Goal: Transaction & Acquisition: Book appointment/travel/reservation

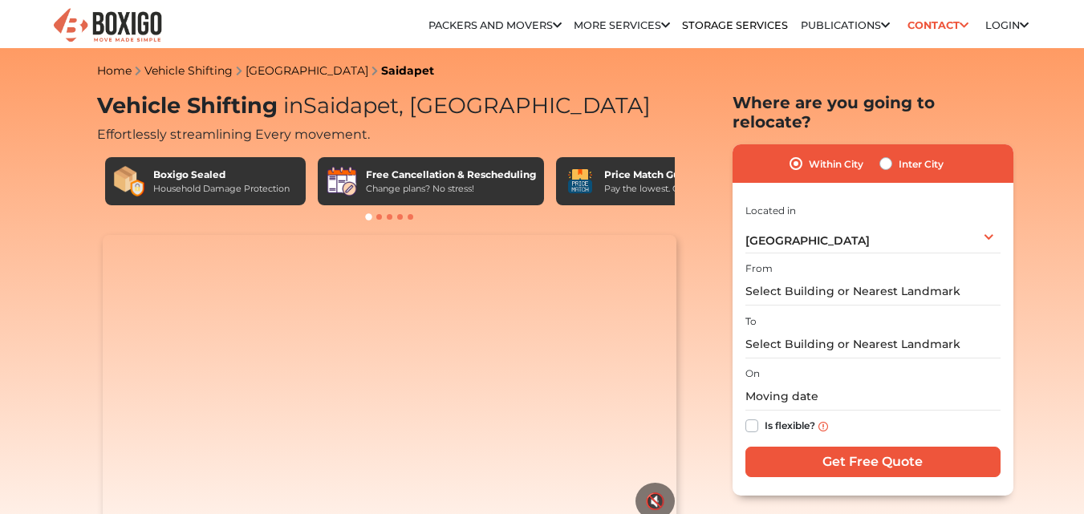
click at [899, 154] on label "Inter City" at bounding box center [921, 163] width 45 height 19
click at [886, 154] on input "Inter City" at bounding box center [885, 162] width 13 height 16
radio input "true"
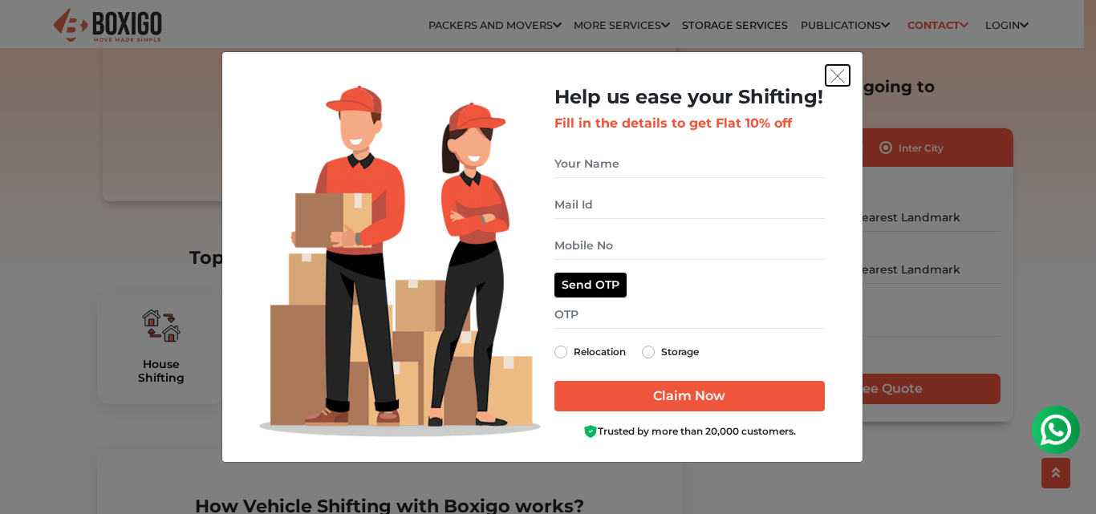
click at [843, 80] on img "get free quote dialog" at bounding box center [838, 76] width 14 height 14
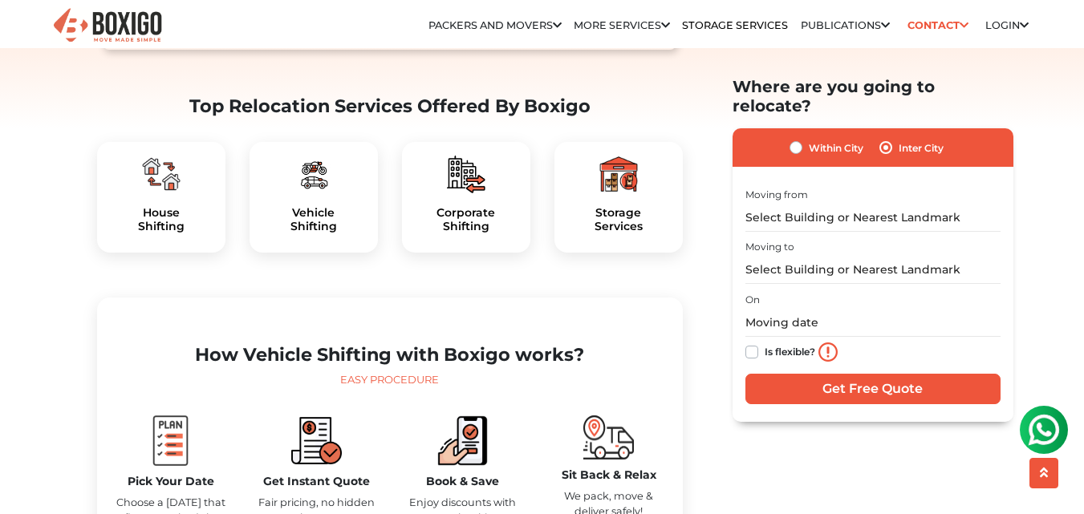
scroll to position [481, 0]
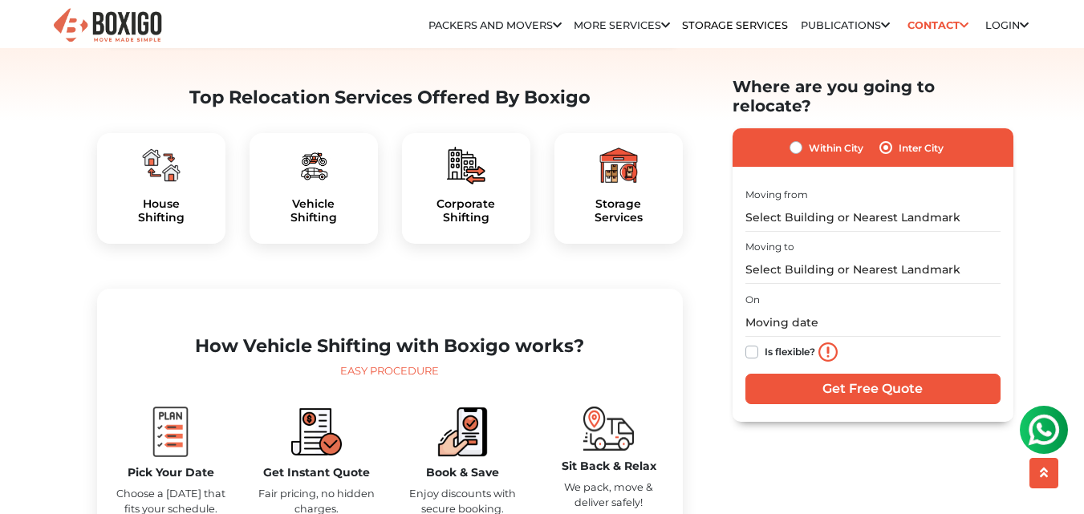
click at [315, 185] on img at bounding box center [313, 165] width 39 height 39
click at [310, 185] on img at bounding box center [313, 165] width 39 height 39
click at [318, 225] on h5 "Vehicle Shifting" at bounding box center [313, 210] width 103 height 27
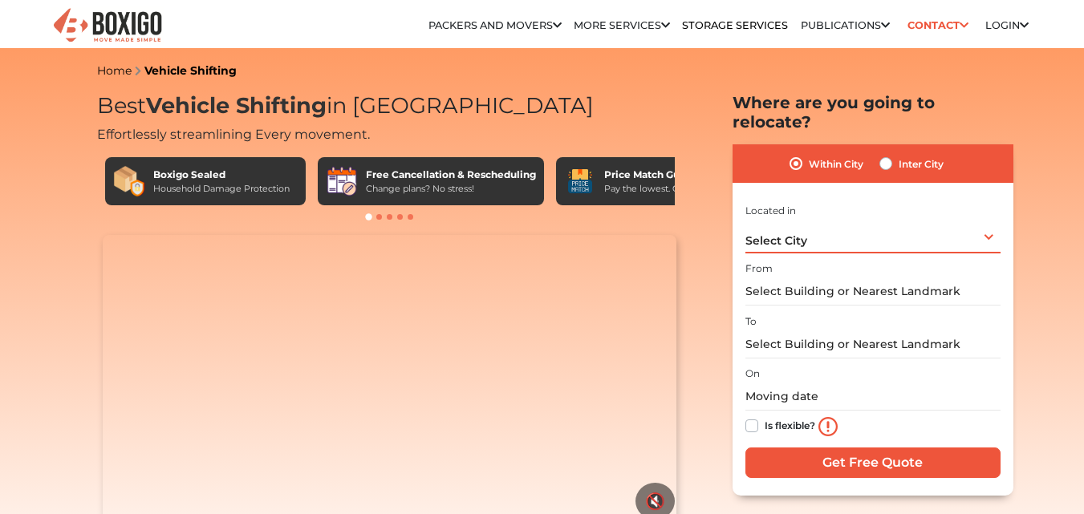
click at [851, 226] on div "Select City Select City Bangalore Bengaluru Bhopal Bhubaneswar Chennai Coimbato…" at bounding box center [872, 237] width 255 height 34
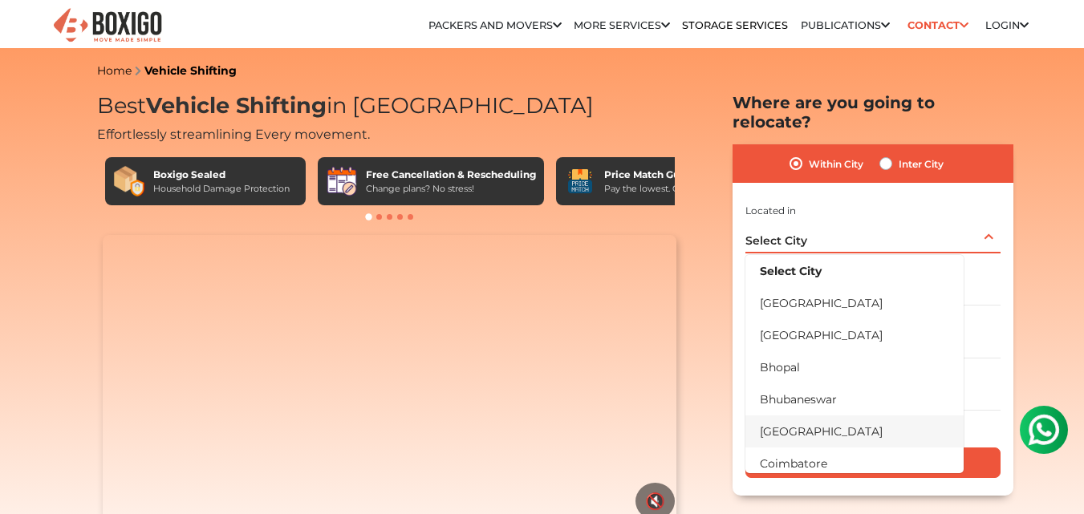
click at [803, 416] on li "[GEOGRAPHIC_DATA]" at bounding box center [854, 432] width 218 height 32
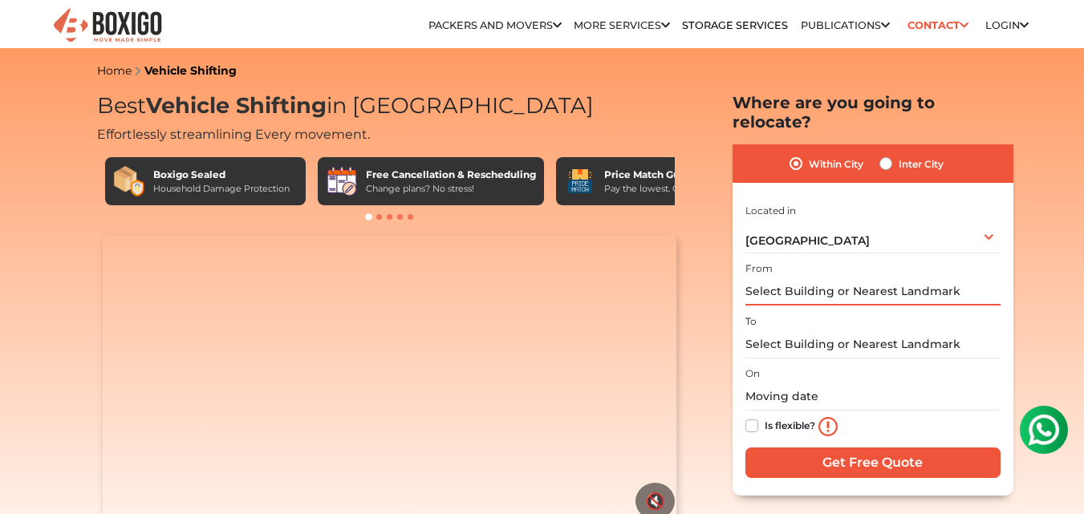
click at [846, 278] on input "text" at bounding box center [872, 292] width 255 height 28
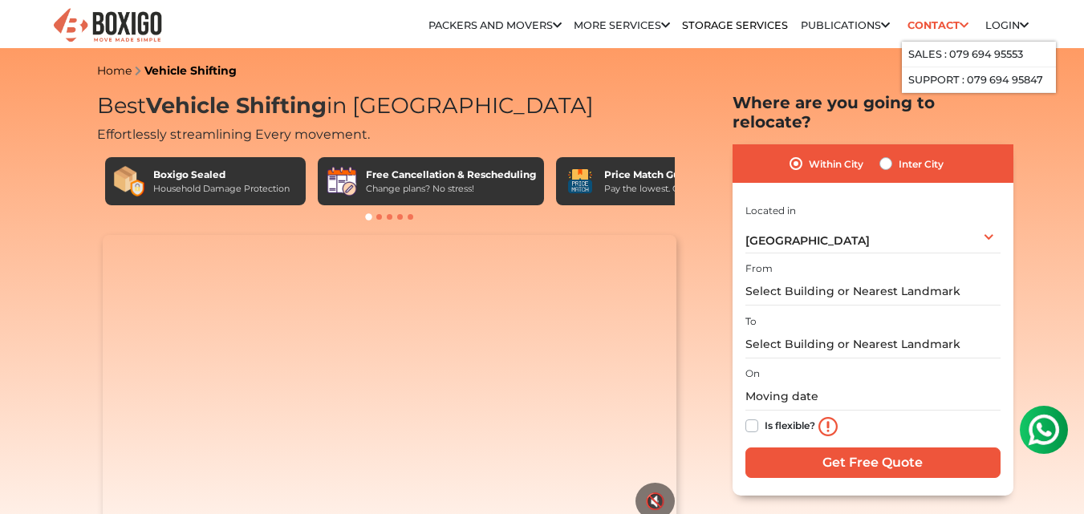
click at [960, 26] on icon at bounding box center [964, 26] width 9 height 10
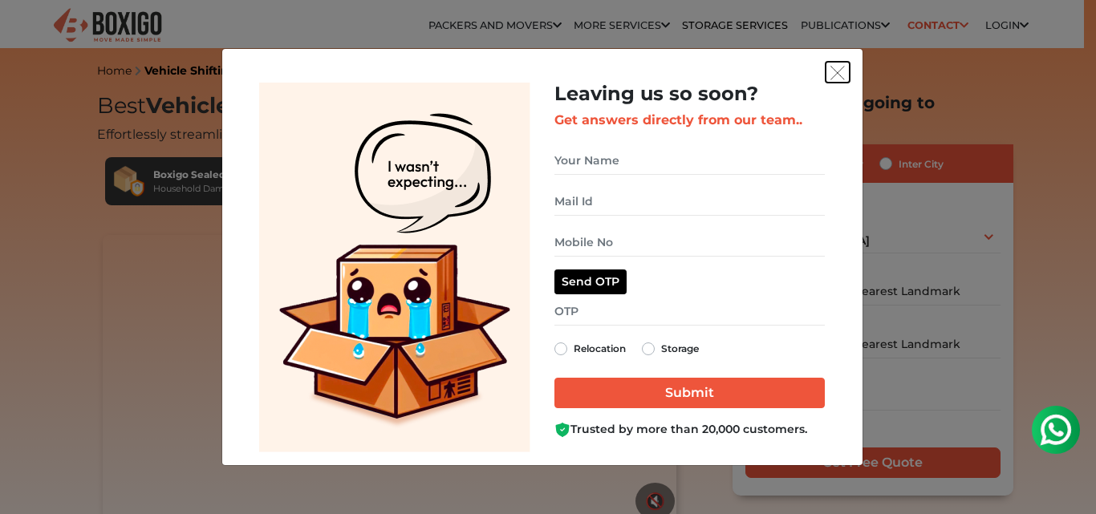
click at [839, 79] on img "get free quote dialog" at bounding box center [838, 73] width 14 height 14
